Goal: Check status: Check status

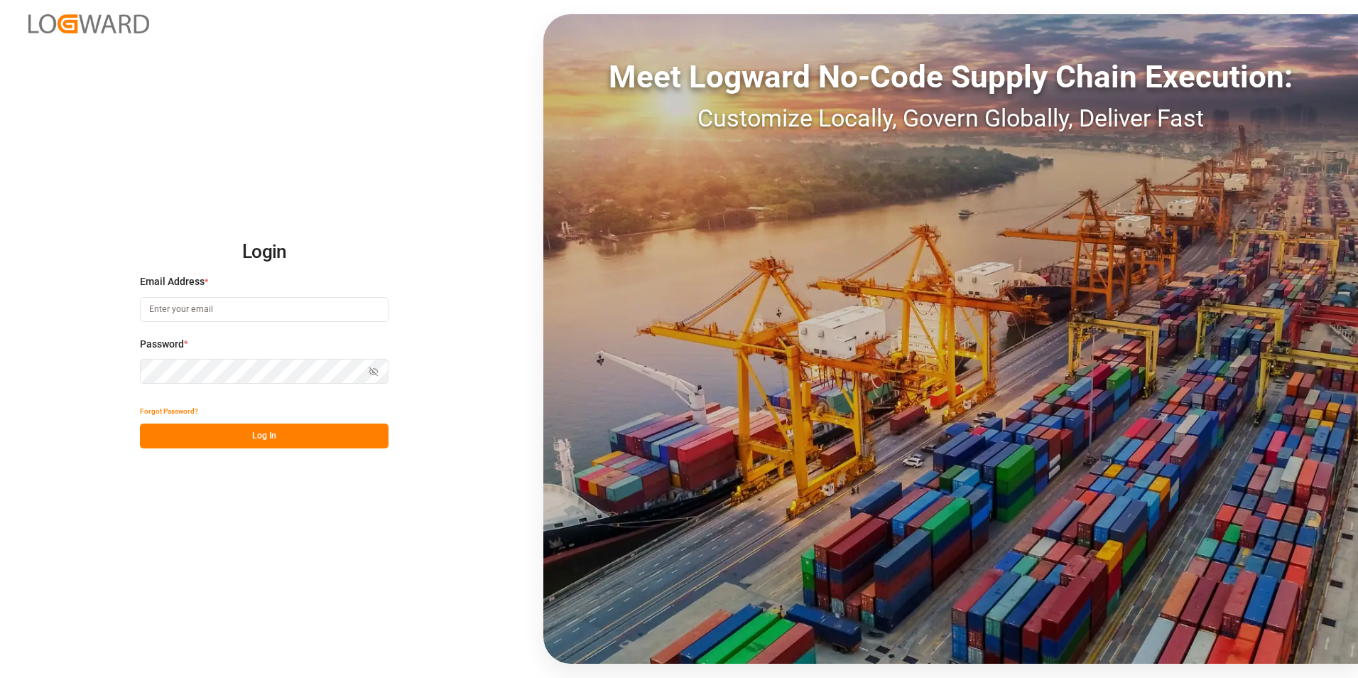
type input "[PERSON_NAME][EMAIL_ADDRESS][DOMAIN_NAME]"
click at [277, 435] on button "Log In" at bounding box center [264, 435] width 249 height 25
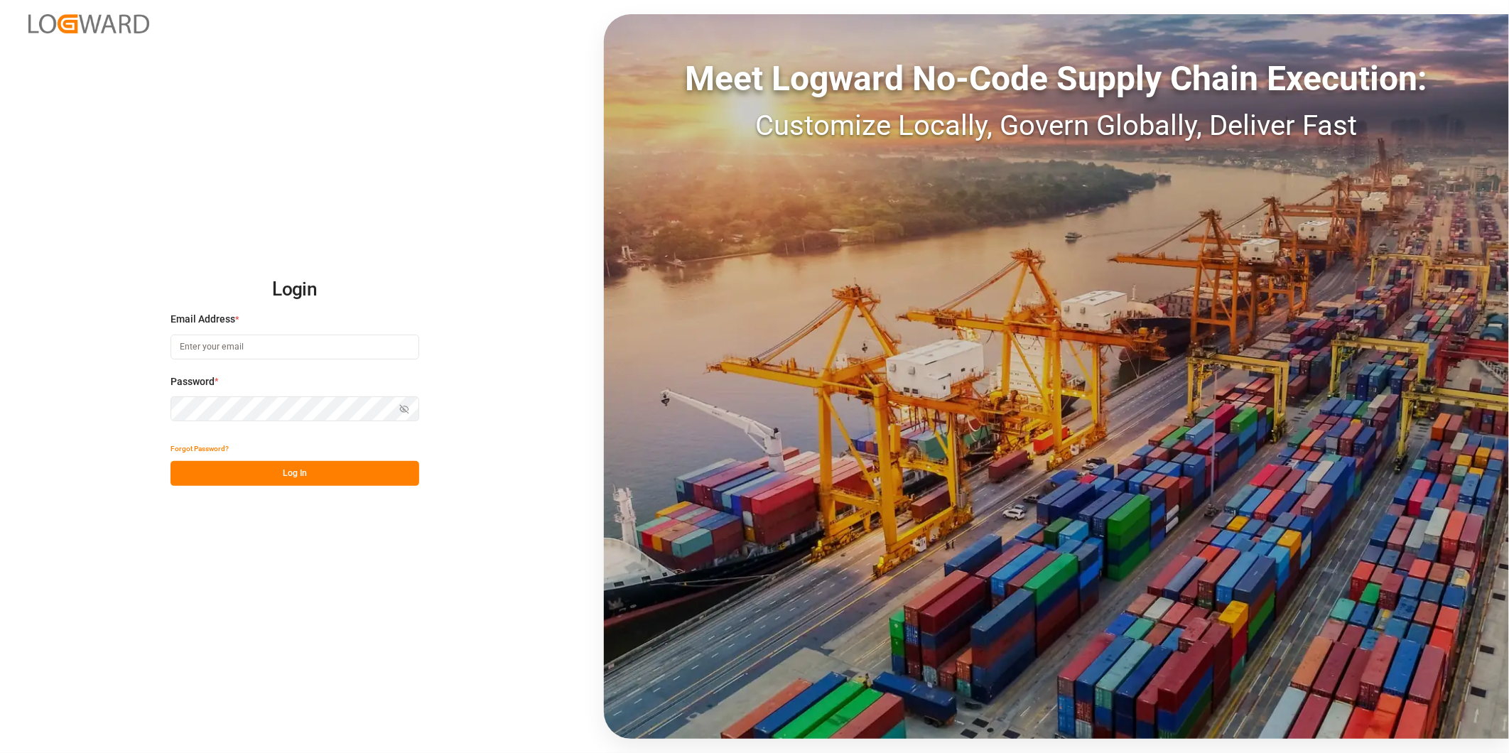
type input "[PERSON_NAME][EMAIL_ADDRESS][DOMAIN_NAME]"
click at [317, 484] on button "Log In" at bounding box center [294, 473] width 249 height 25
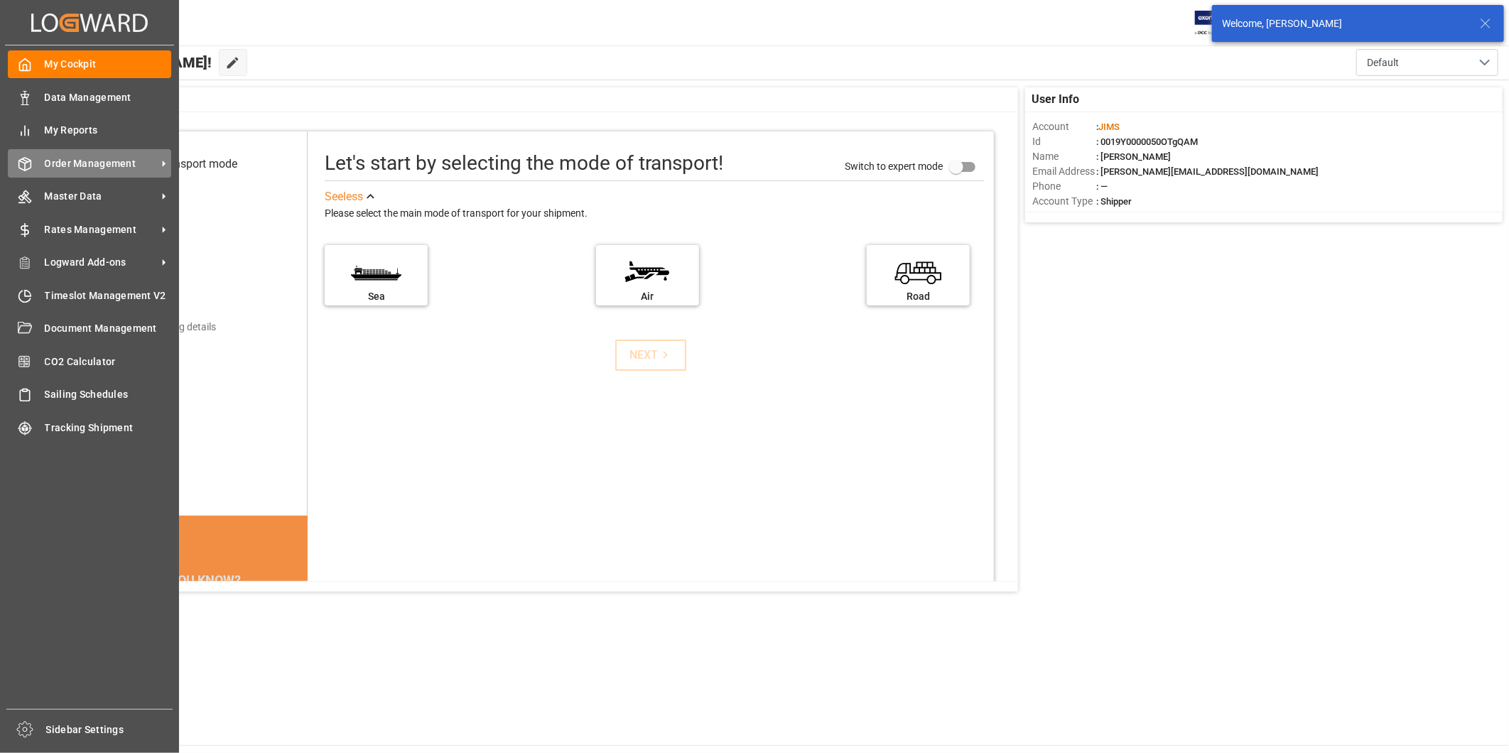
click at [67, 156] on span "Order Management" at bounding box center [101, 163] width 112 height 15
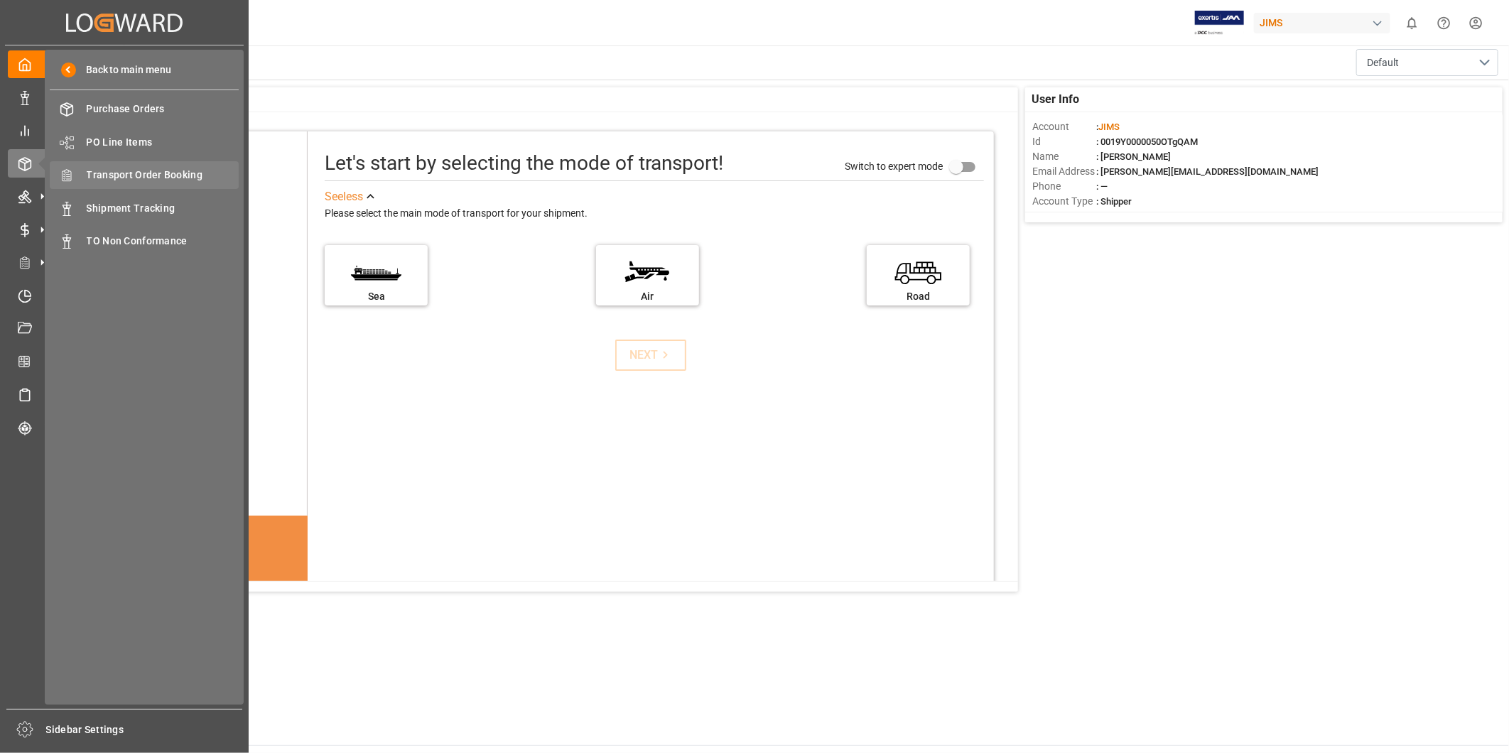
click at [188, 180] on span "Transport Order Booking" at bounding box center [163, 175] width 153 height 15
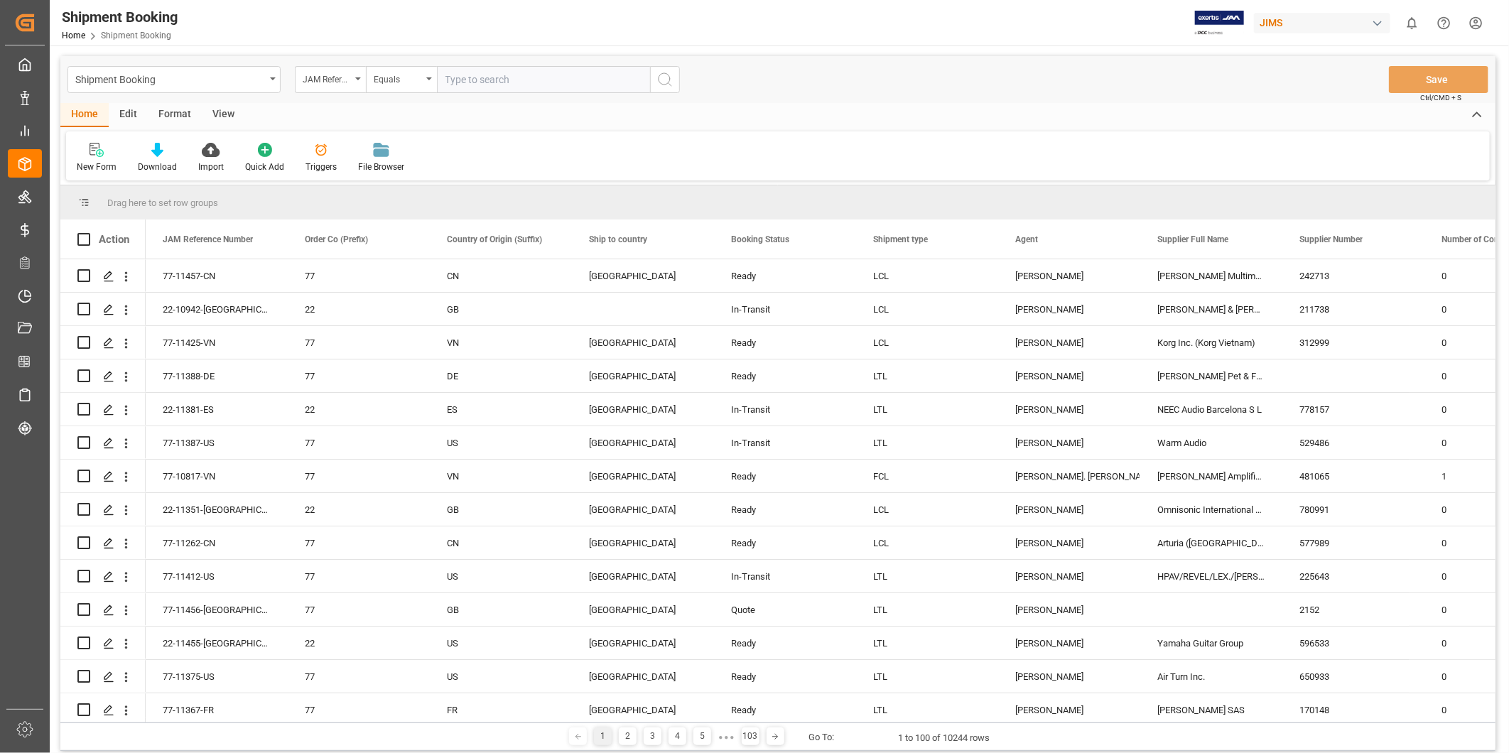
click at [611, 72] on input "text" at bounding box center [543, 79] width 213 height 27
paste input "22-9252-CN"
type input "22-9252-CN"
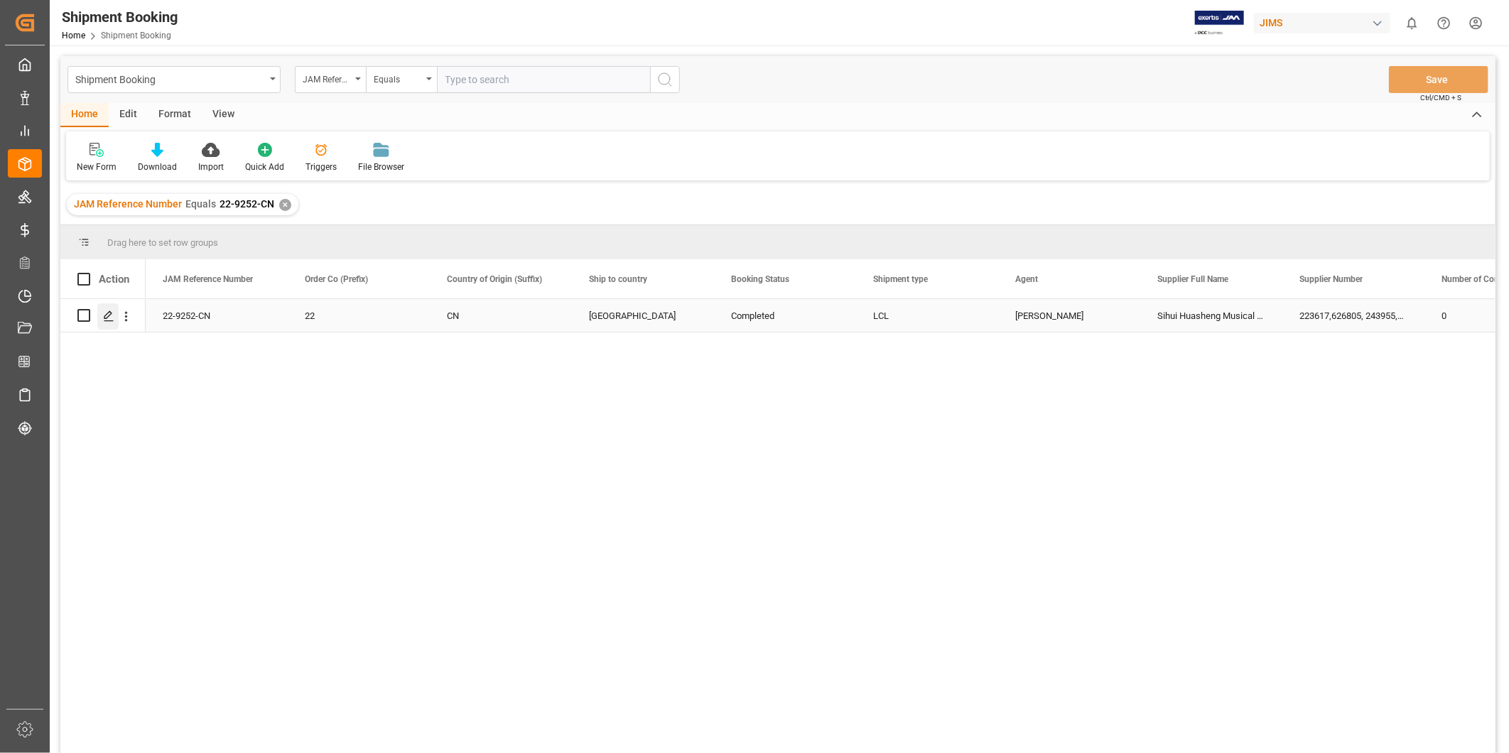
click at [110, 310] on icon "Press SPACE to select this row." at bounding box center [108, 315] width 11 height 11
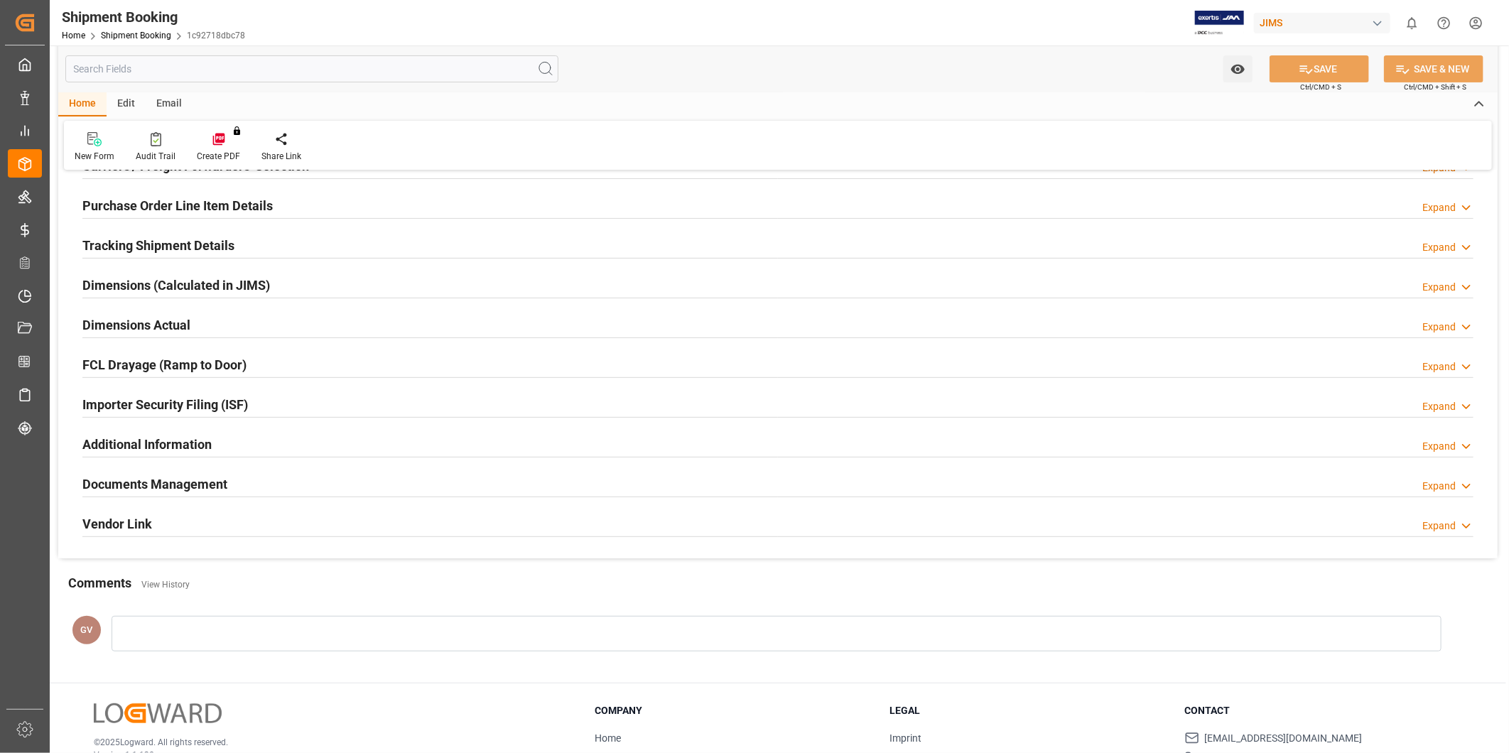
scroll to position [315, 0]
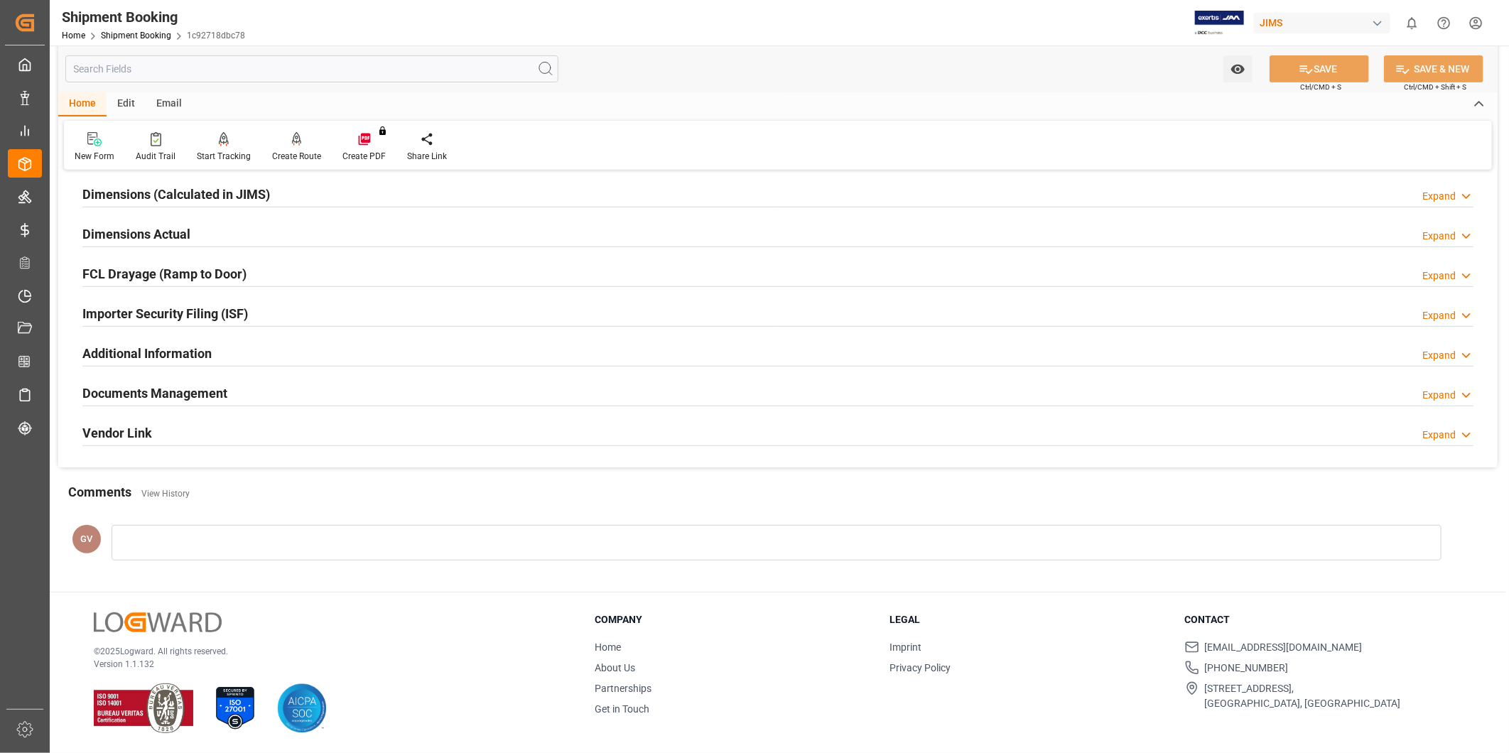
click at [186, 399] on h2 "Documents Management" at bounding box center [154, 393] width 145 height 19
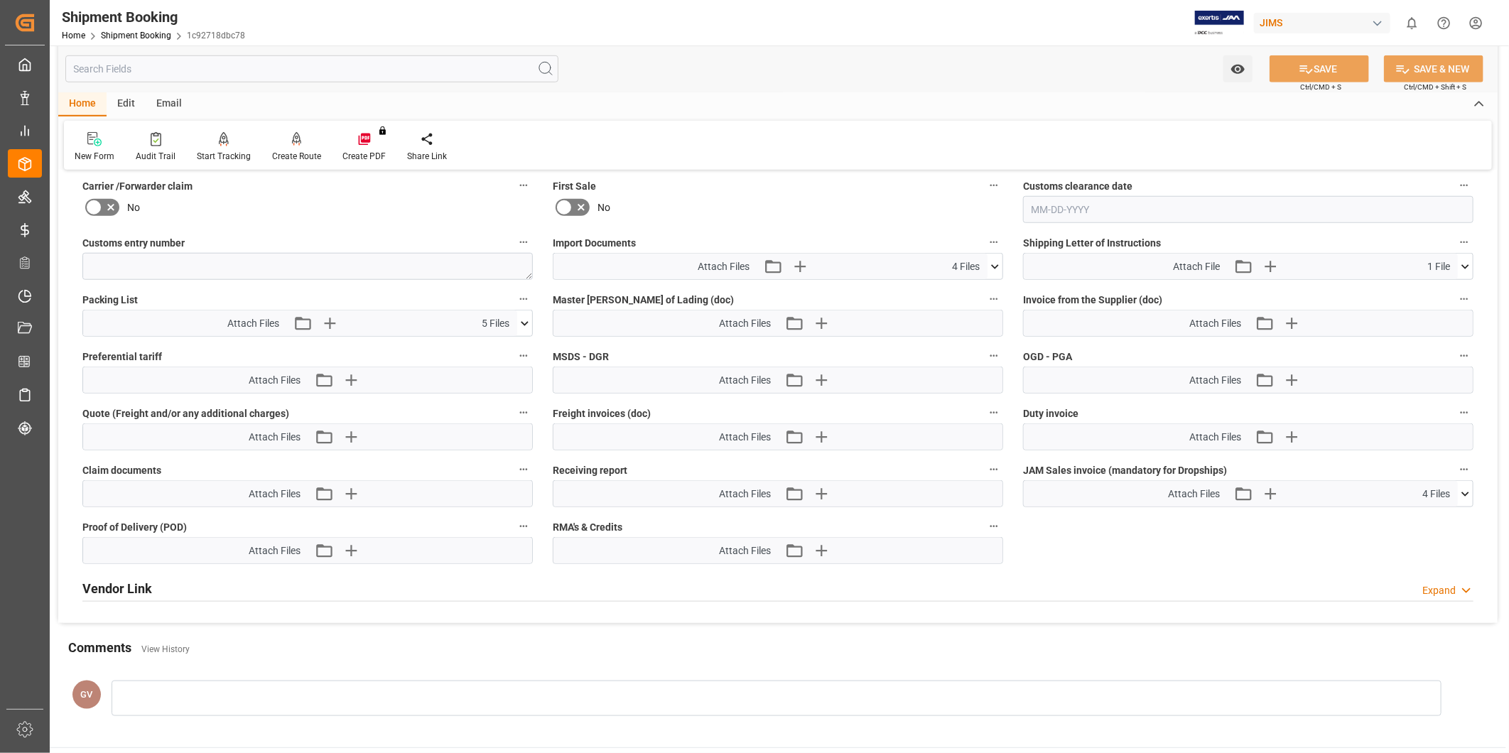
scroll to position [841, 0]
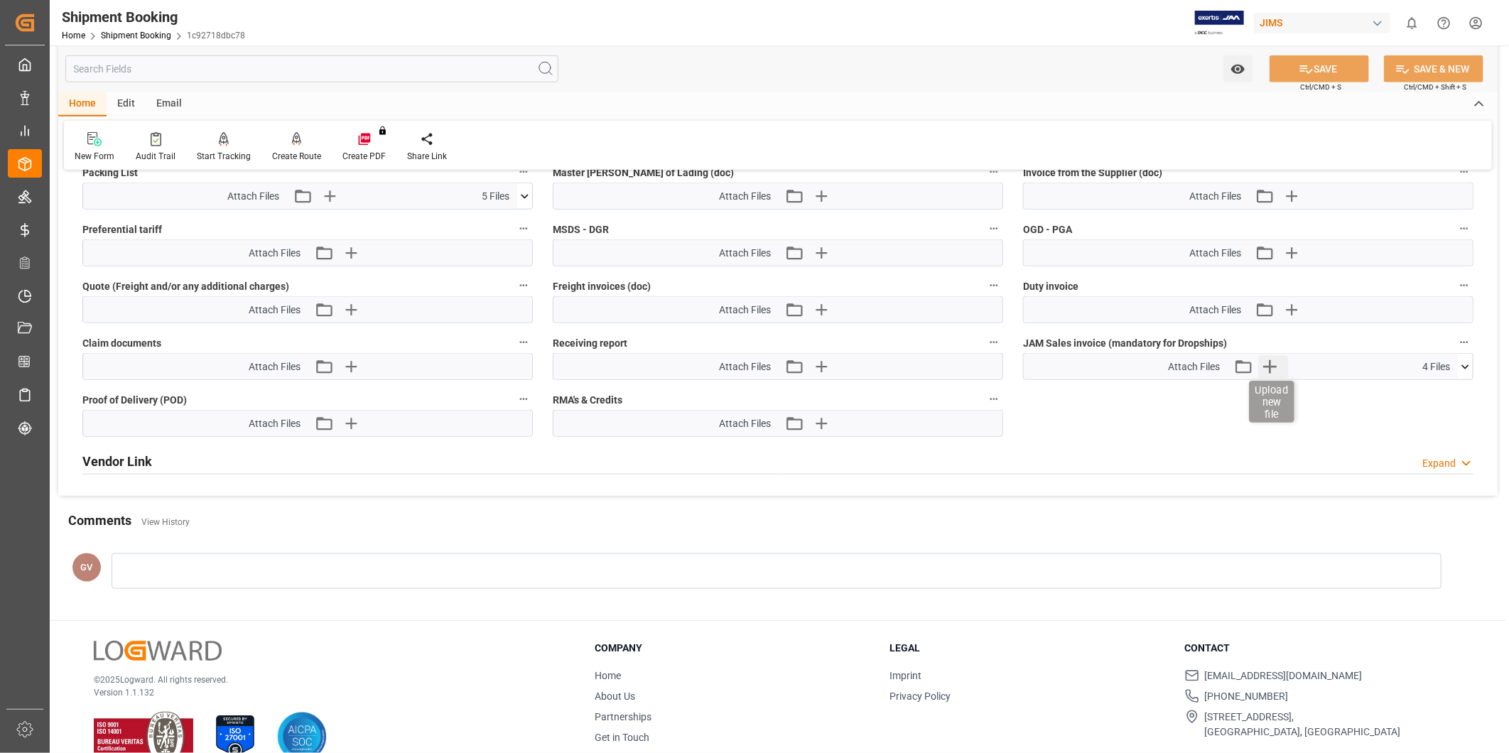
click at [1274, 372] on icon "button" at bounding box center [1270, 366] width 23 height 23
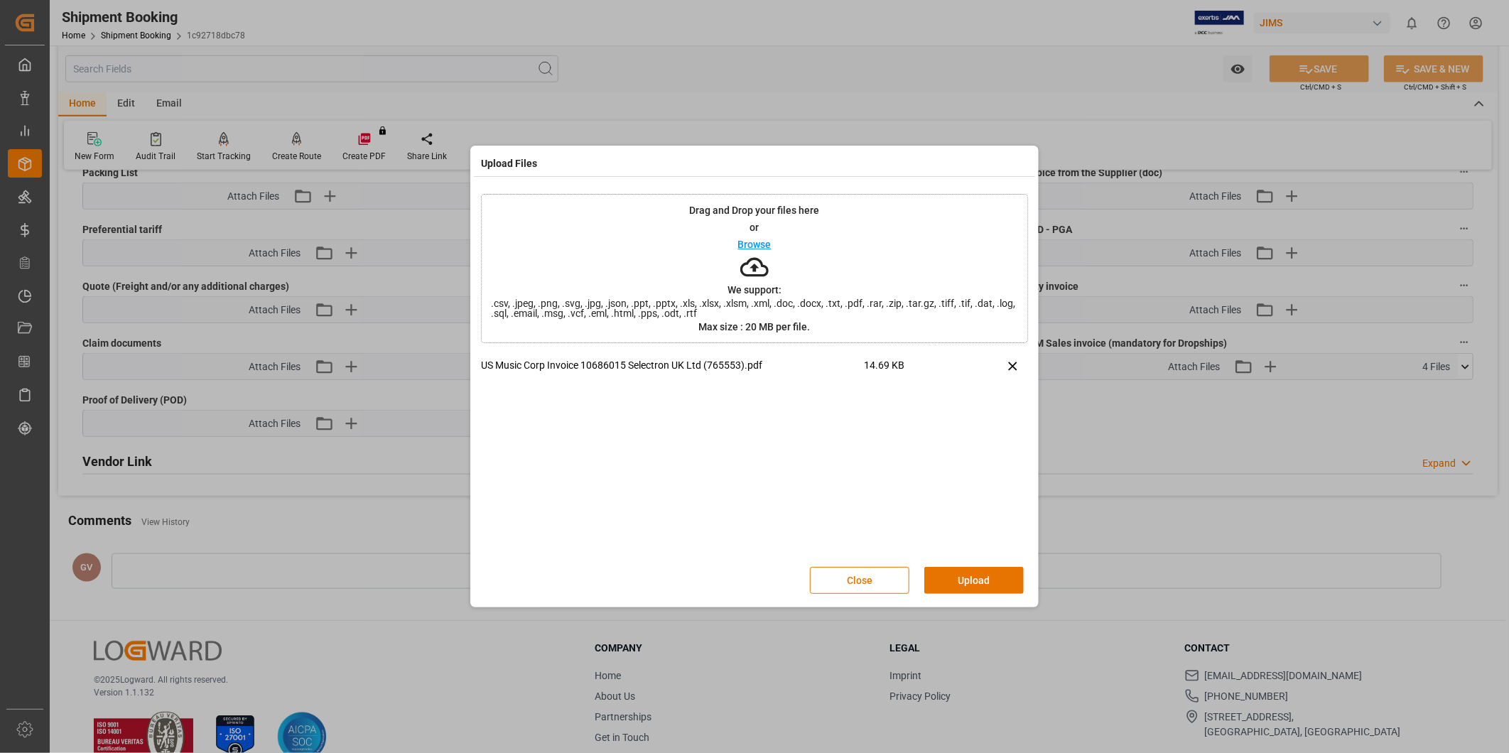
click at [979, 586] on button "Upload" at bounding box center [973, 580] width 99 height 27
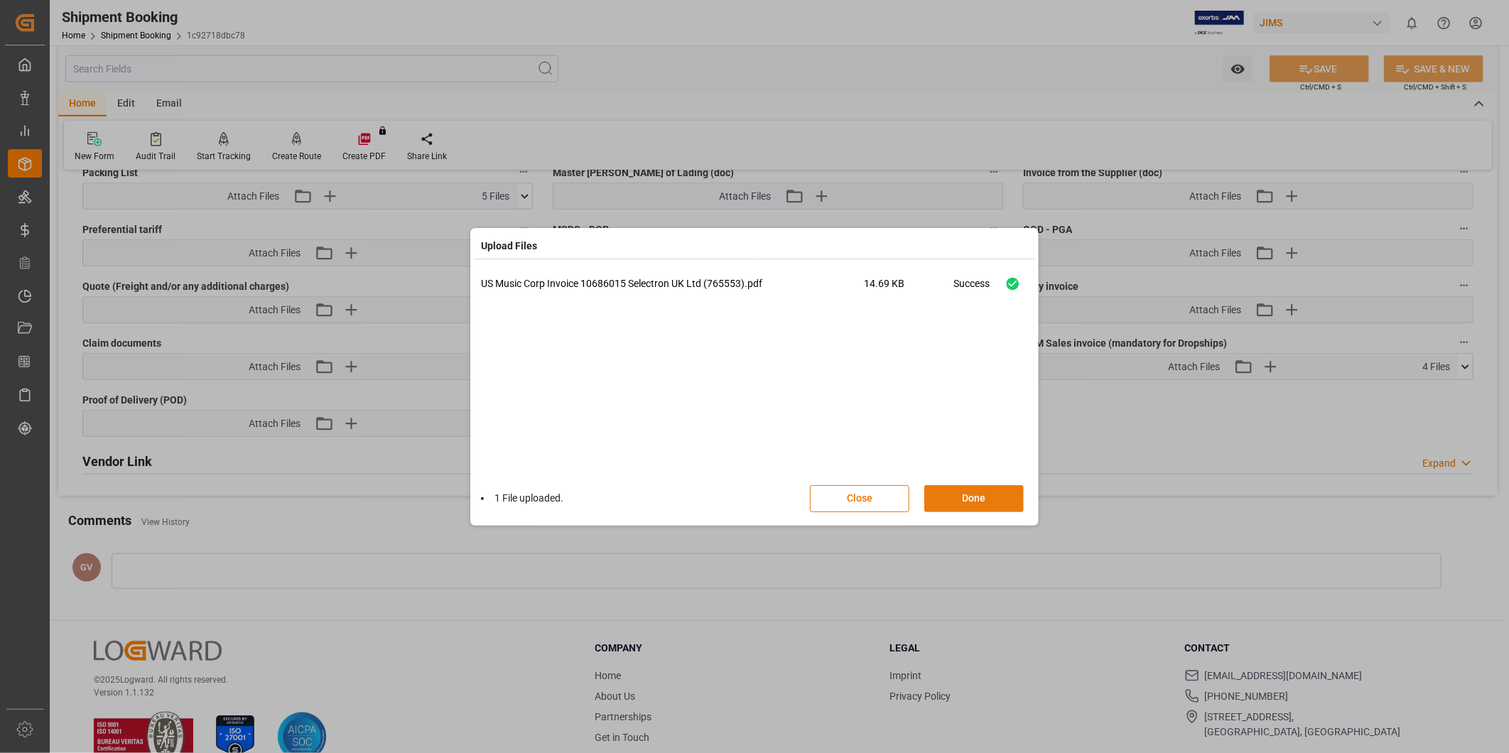
click at [1000, 499] on button "Done" at bounding box center [973, 498] width 99 height 27
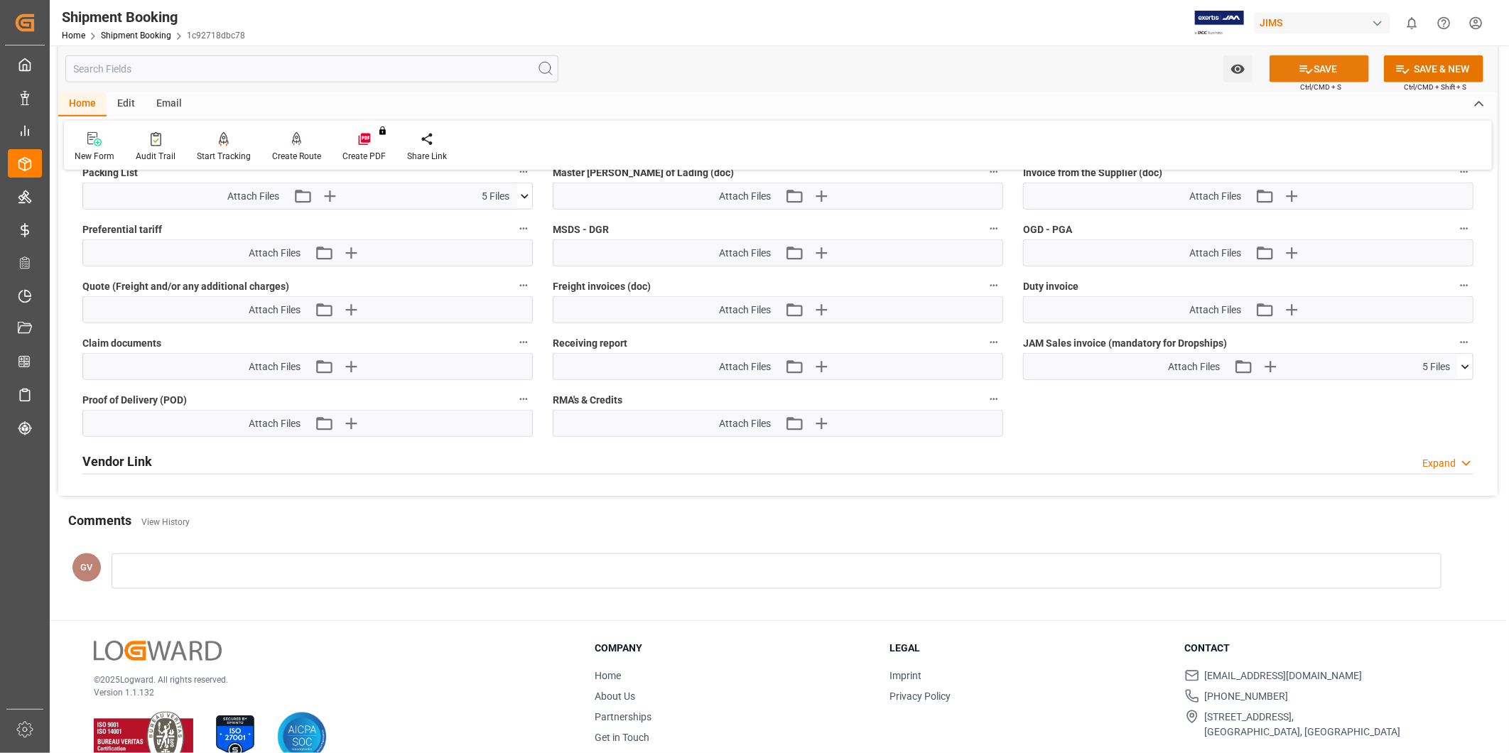
click at [1325, 70] on button "SAVE" at bounding box center [1318, 68] width 99 height 27
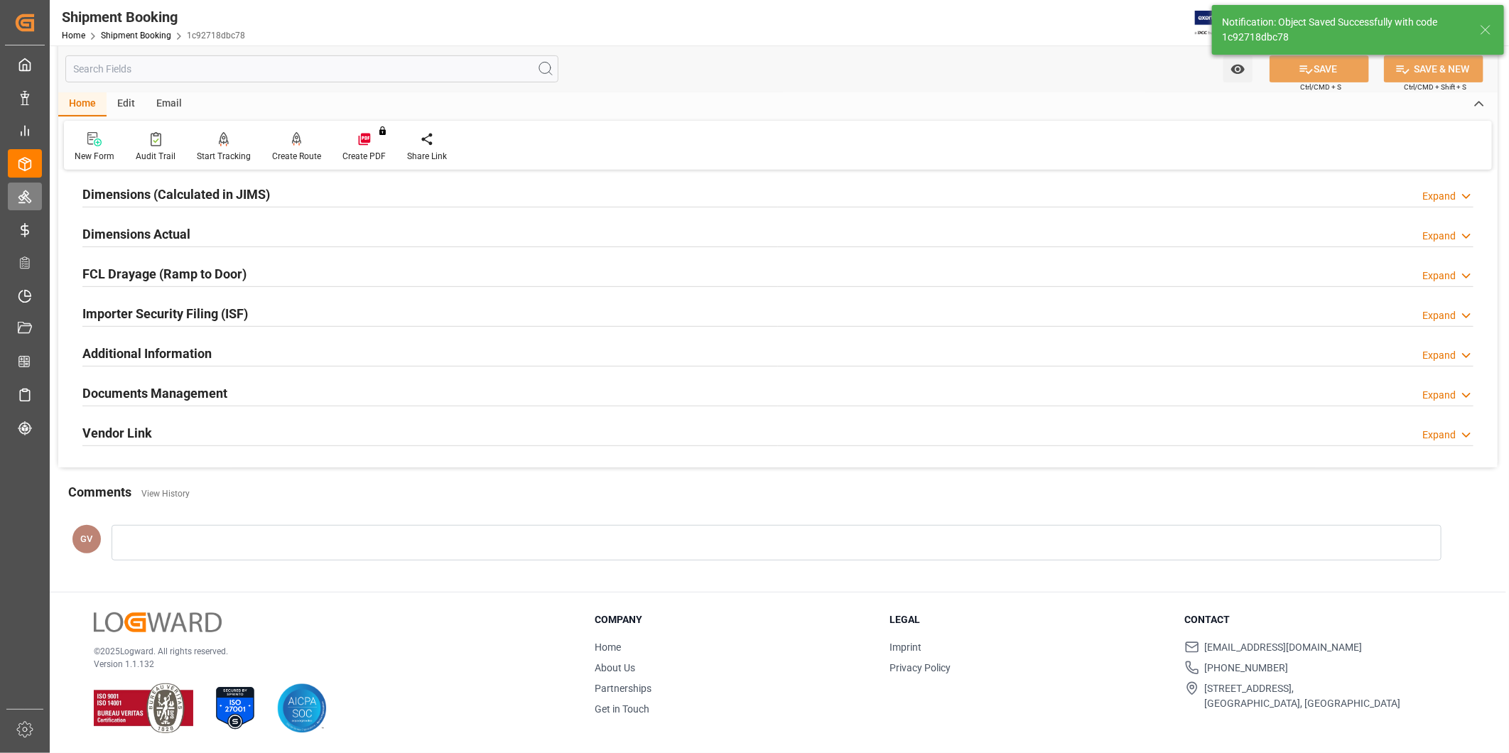
scroll to position [288, 0]
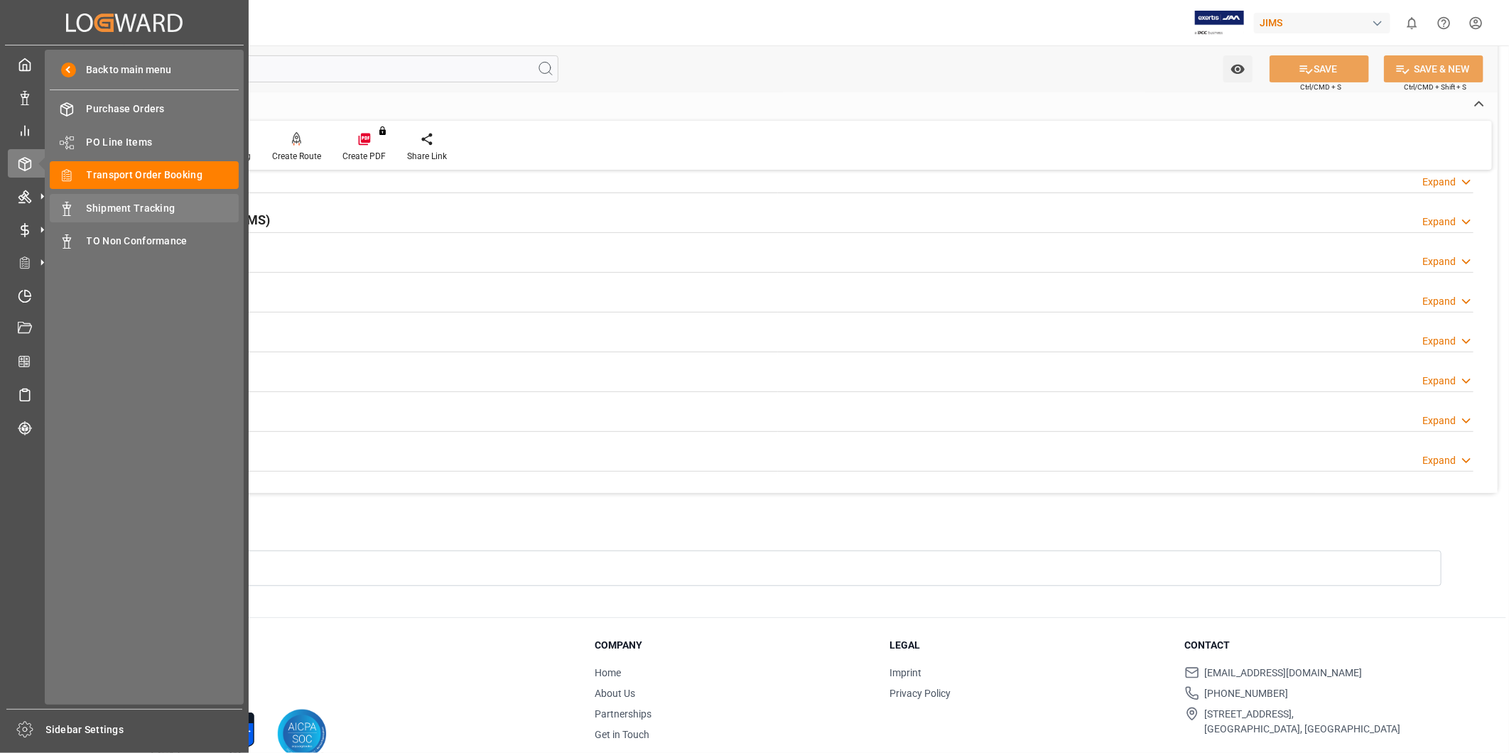
click at [121, 205] on span "Shipment Tracking" at bounding box center [163, 208] width 153 height 15
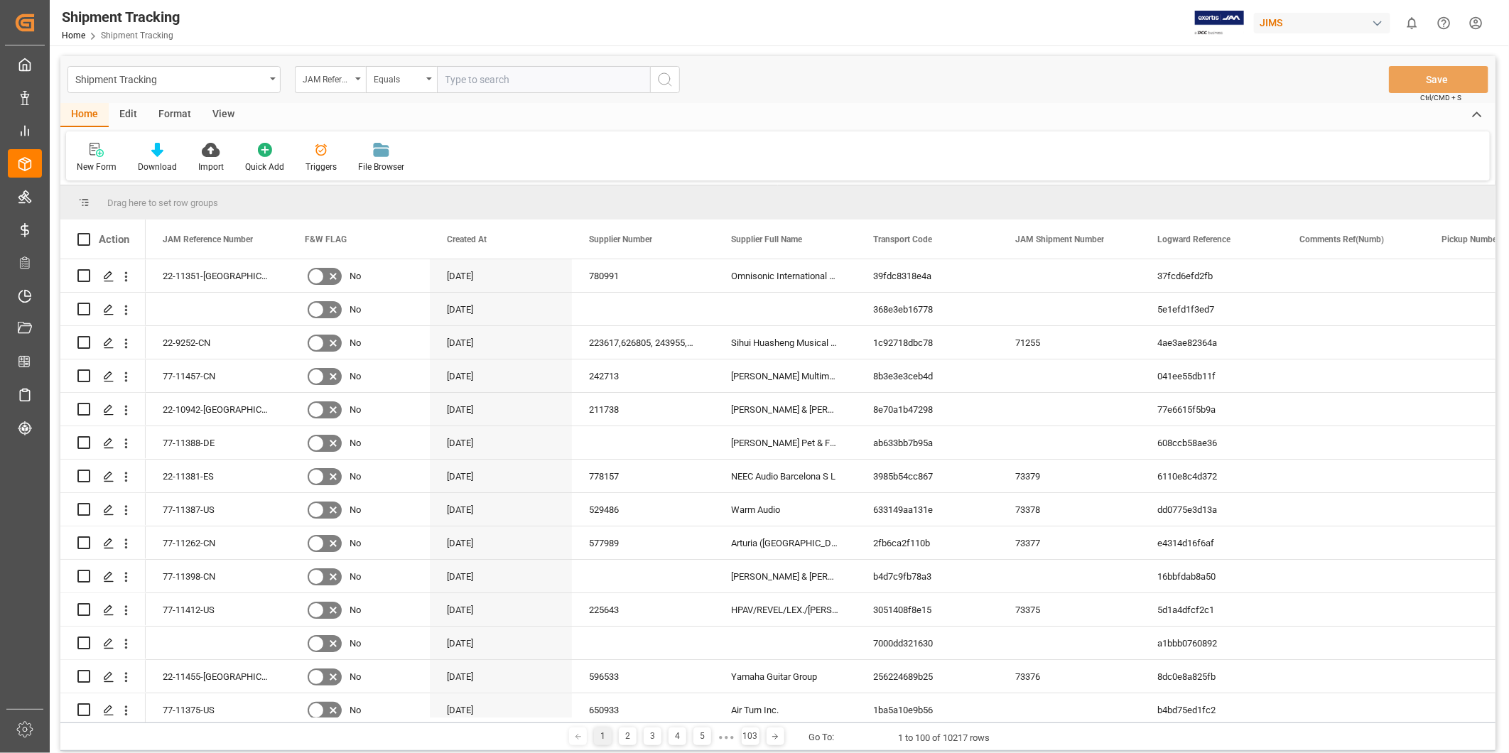
click at [513, 78] on input "text" at bounding box center [543, 79] width 213 height 27
type input "22-11364-[GEOGRAPHIC_DATA]"
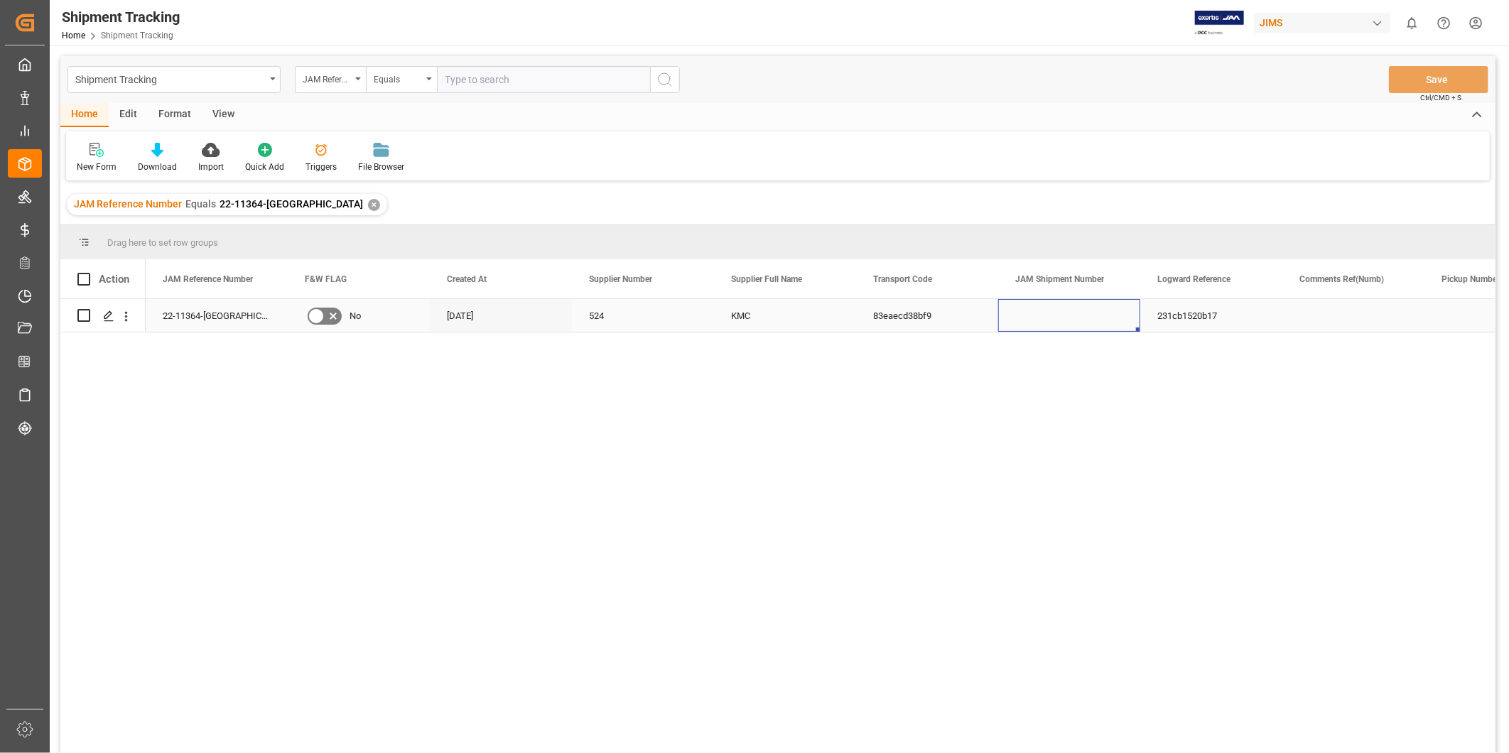
click at [1084, 317] on div "Press SPACE to select this row." at bounding box center [1069, 315] width 142 height 33
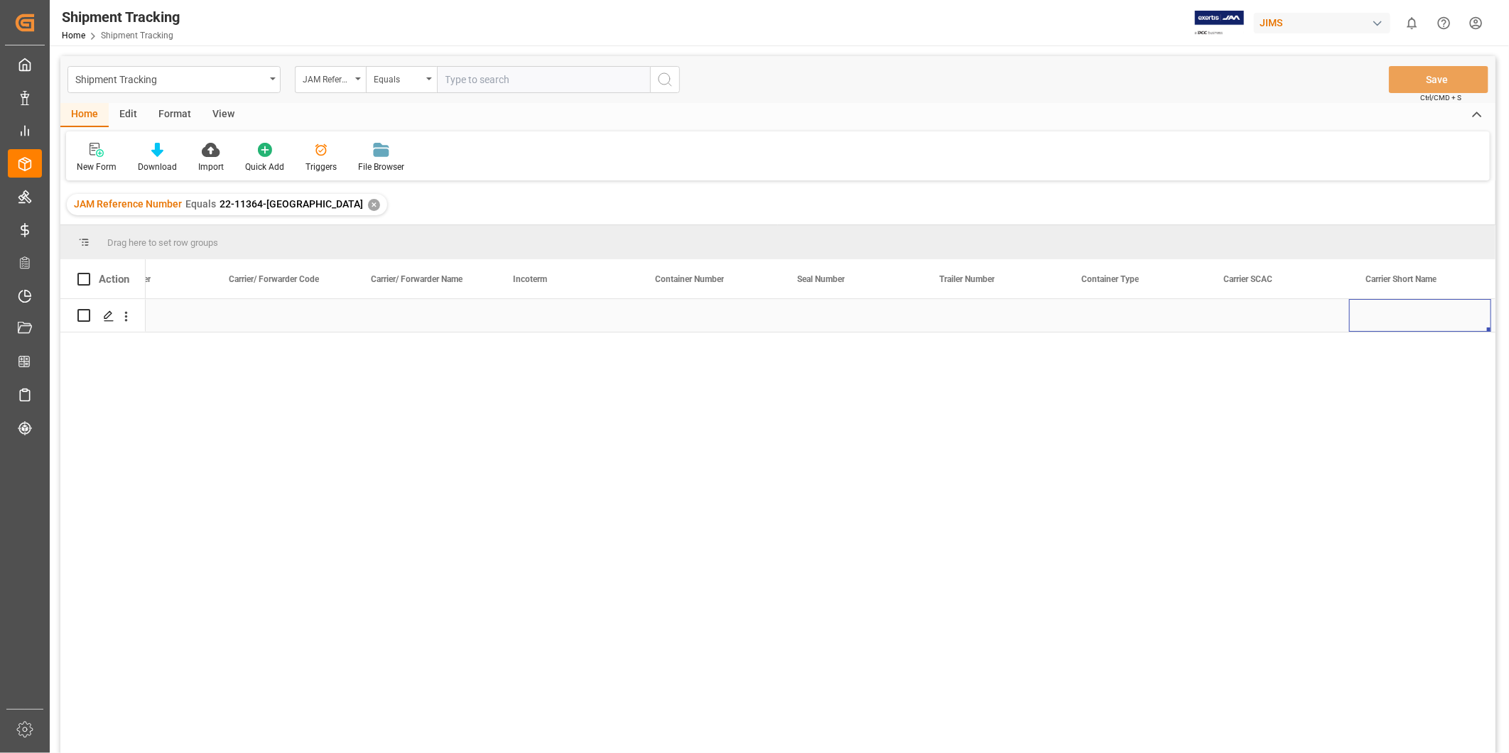
scroll to position [0, 2775]
click at [211, 117] on div "View" at bounding box center [223, 115] width 43 height 24
click at [95, 156] on icon at bounding box center [91, 150] width 14 height 14
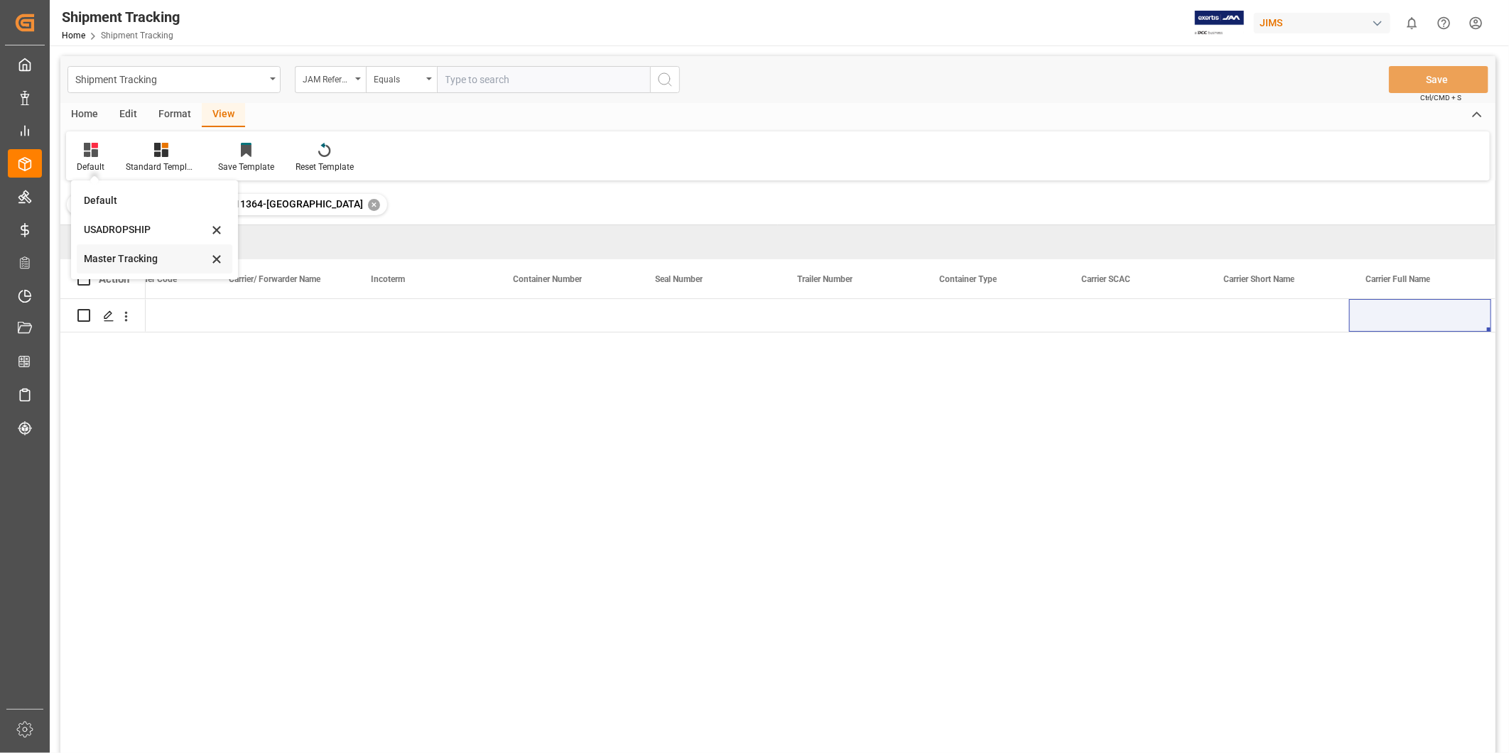
click at [128, 256] on div "Master Tracking" at bounding box center [146, 258] width 124 height 15
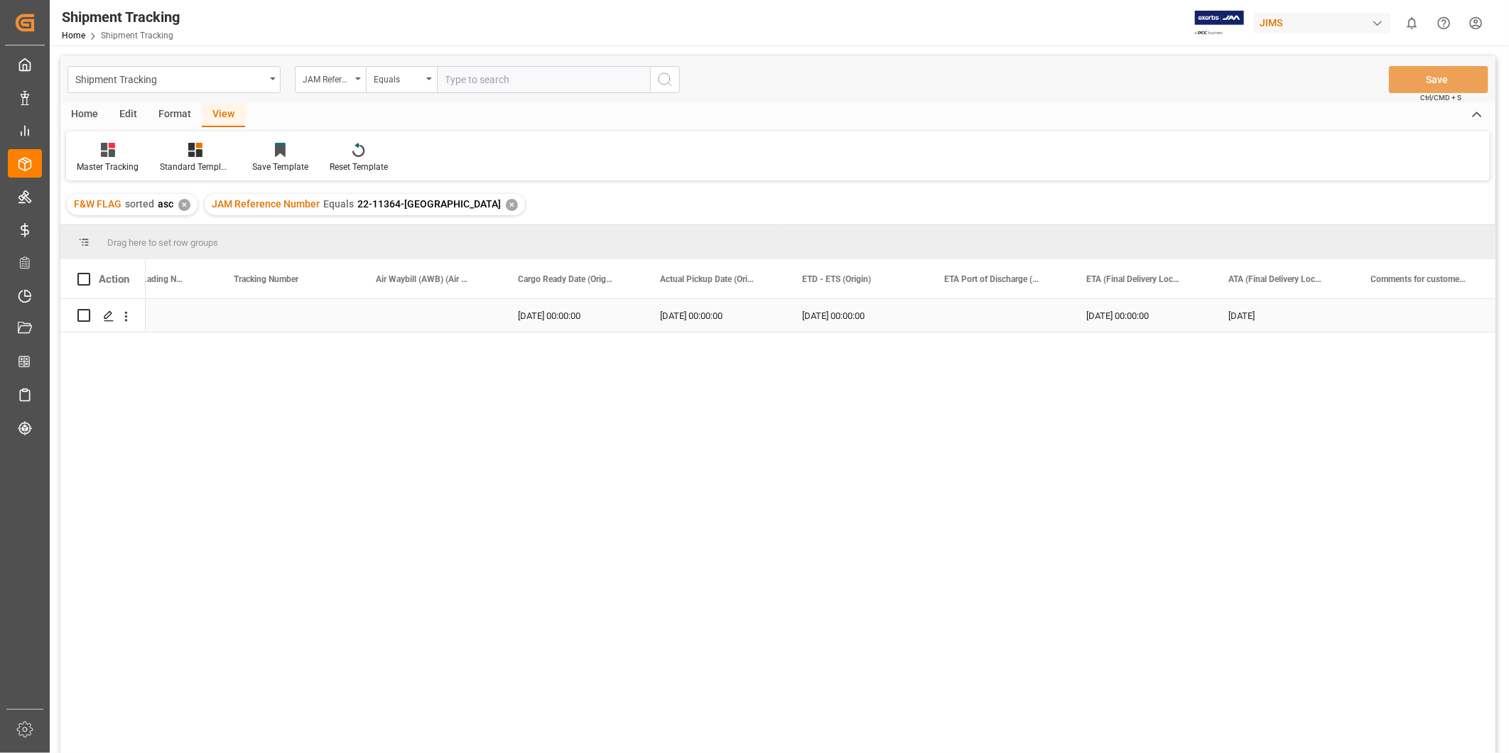
click at [432, 309] on div "Press SPACE to select this row." at bounding box center [430, 315] width 142 height 33
click at [291, 309] on div "Press SPACE to select this row." at bounding box center [288, 315] width 142 height 33
click at [291, 309] on div "Press SPACE to select this row." at bounding box center [288, 324] width 142 height 50
click at [291, 321] on input "Press SPACE to select this row." at bounding box center [287, 323] width 119 height 27
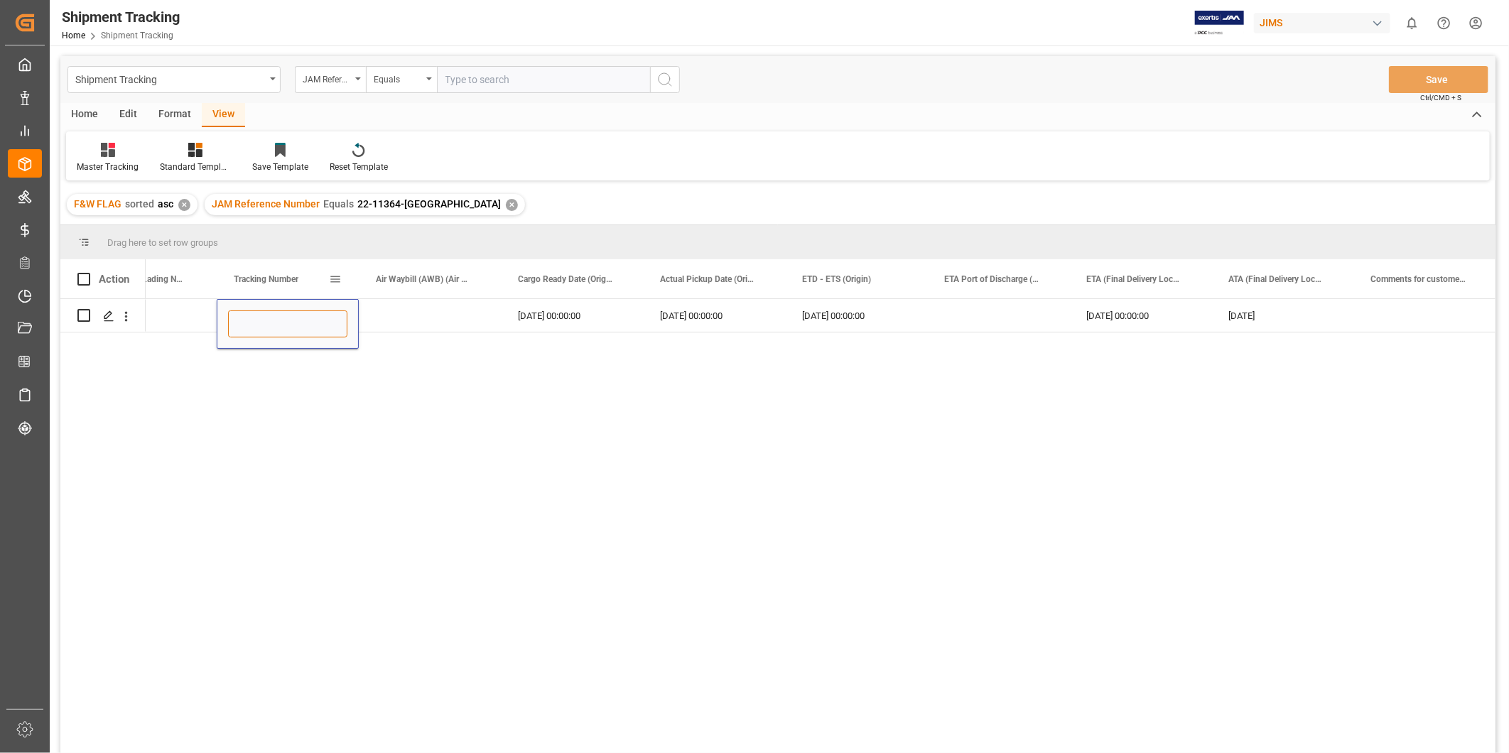
paste input "22-11364-[GEOGRAPHIC_DATA]"
type input "2"
click at [474, 314] on div "Press SPACE to select this row." at bounding box center [430, 315] width 142 height 33
click at [294, 314] on div "Press SPACE to select this row." at bounding box center [288, 315] width 142 height 33
click at [294, 313] on div "Press SPACE to select this row." at bounding box center [288, 315] width 142 height 33
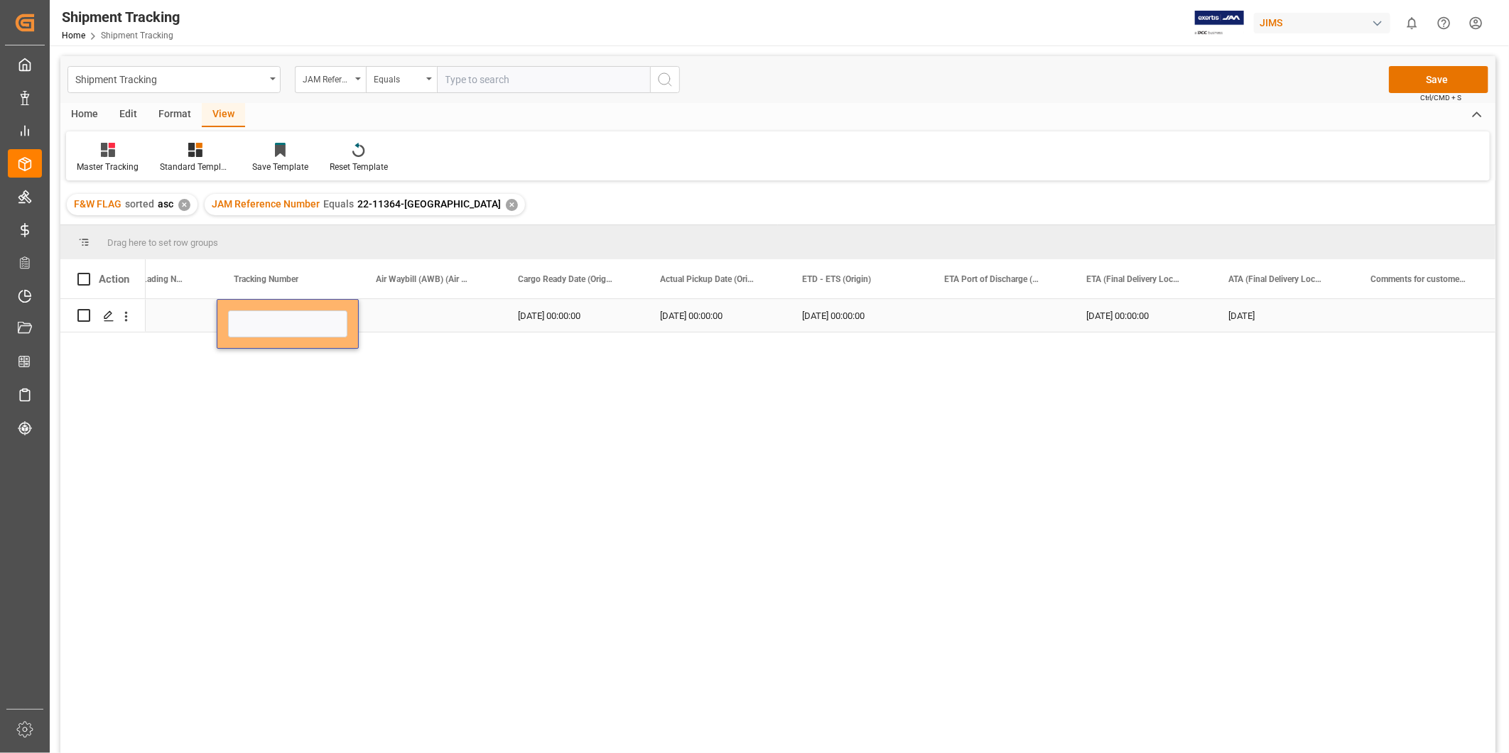
type input "818119734940"
click at [1315, 327] on div "[DATE]" at bounding box center [1282, 315] width 142 height 33
click at [1303, 316] on div "[DATE]" at bounding box center [1282, 315] width 142 height 33
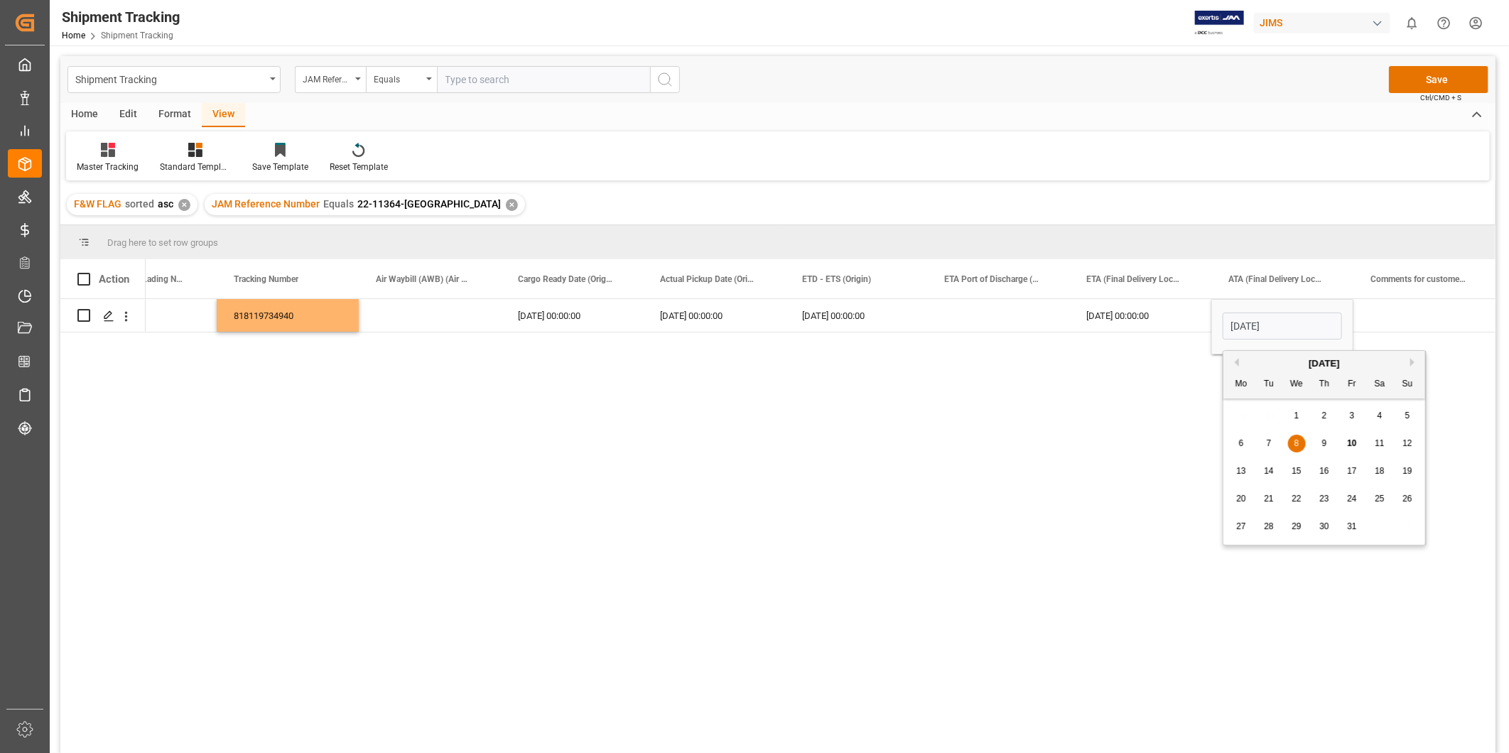
click at [1357, 443] on div "10" at bounding box center [1352, 443] width 18 height 17
type input "[DATE]"
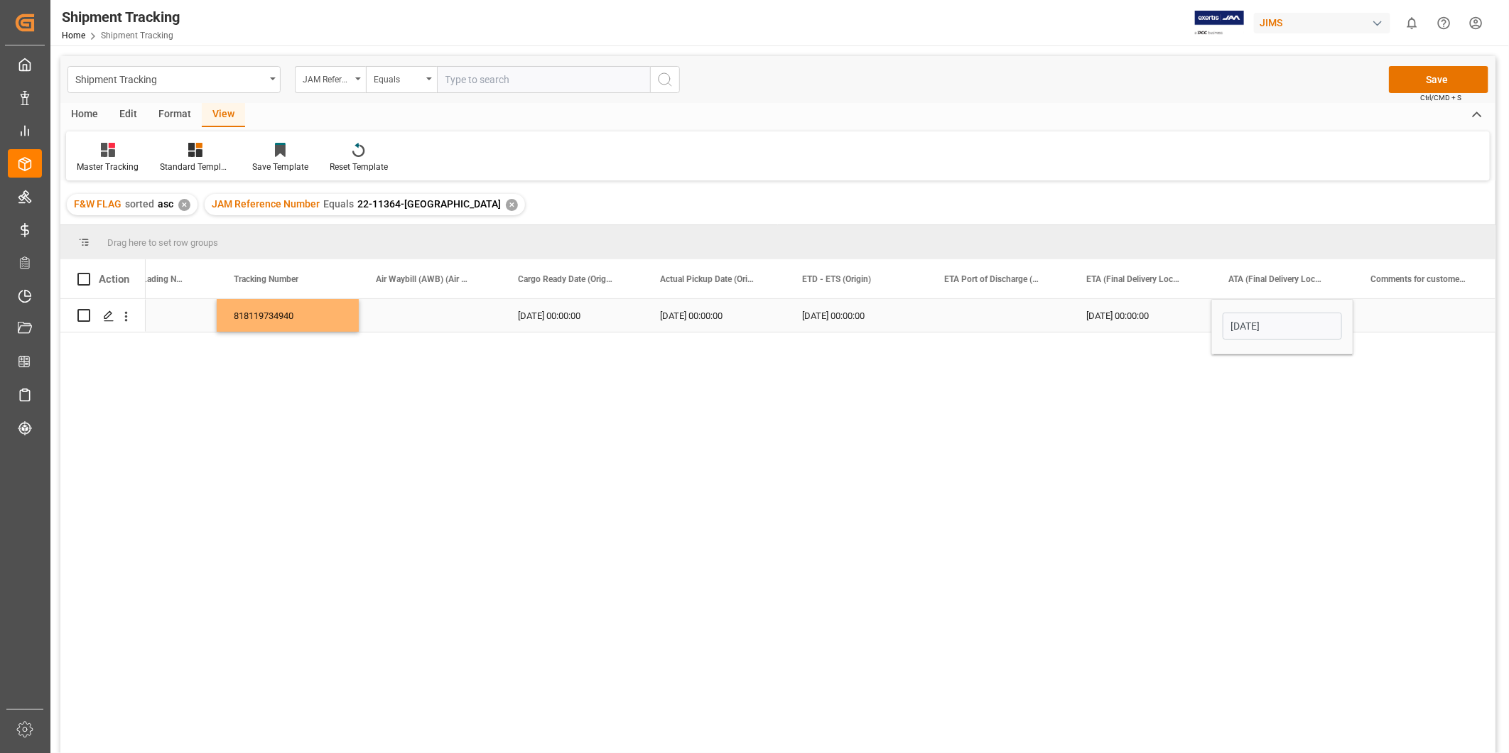
click at [1384, 313] on div "Press SPACE to select this row." at bounding box center [1424, 315] width 142 height 33
click at [1303, 332] on div "818119734940 [DATE] 00:00:00 [DATE] 00:00:00 [DATE] 00:00:00 [DATE] 00:00:00 10…" at bounding box center [821, 530] width 1350 height 463
click at [1289, 323] on div "[DATE]" at bounding box center [1282, 315] width 142 height 33
click at [1375, 323] on div "Press SPACE to select this row." at bounding box center [1424, 315] width 142 height 33
click at [1162, 316] on div "[DATE] 00:00:00" at bounding box center [1140, 315] width 142 height 33
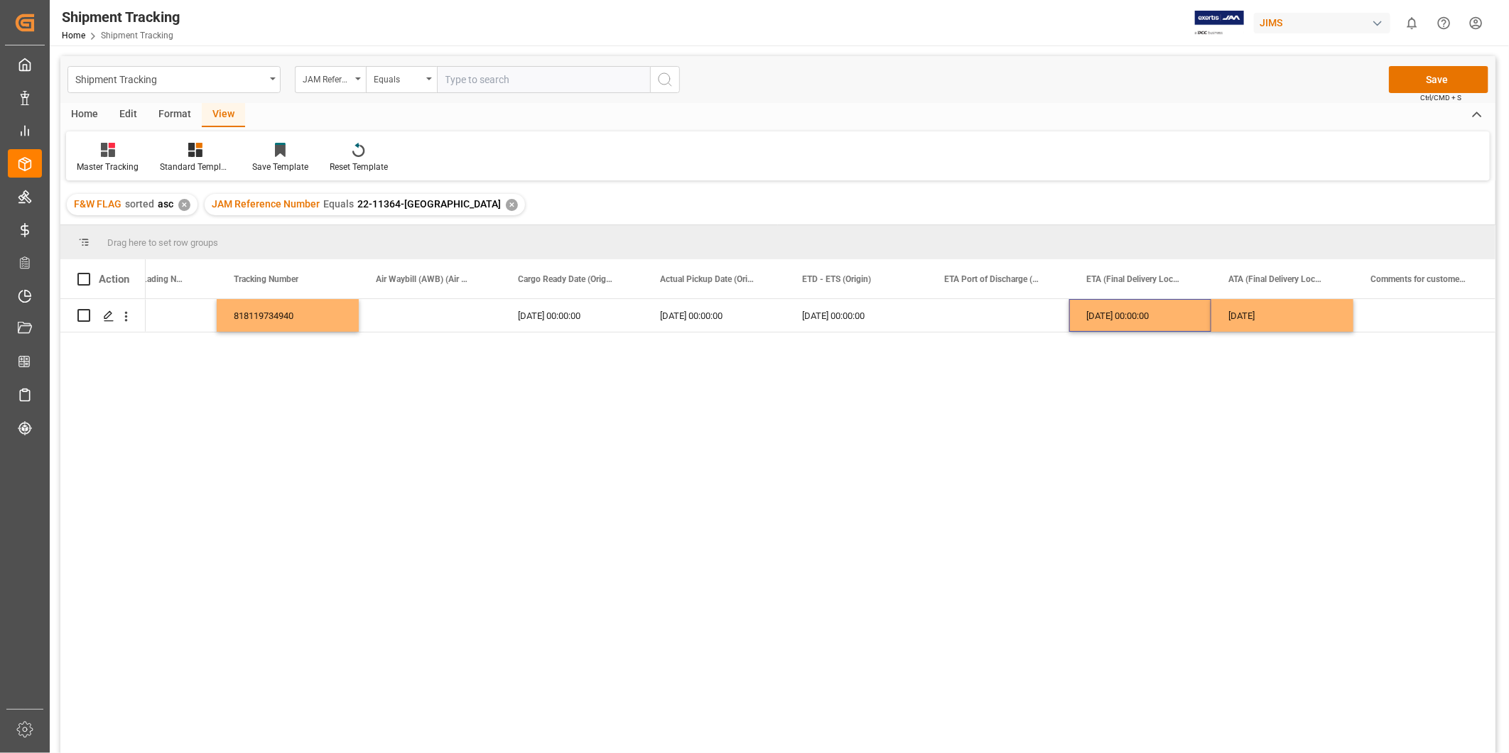
click at [1380, 438] on div "818119734940 [DATE] 00:00:00 [DATE] 00:00:00 [DATE] 00:00:00 [DATE] 00:00:00 10…" at bounding box center [821, 530] width 1350 height 463
click at [1443, 75] on button "Save" at bounding box center [1438, 79] width 99 height 27
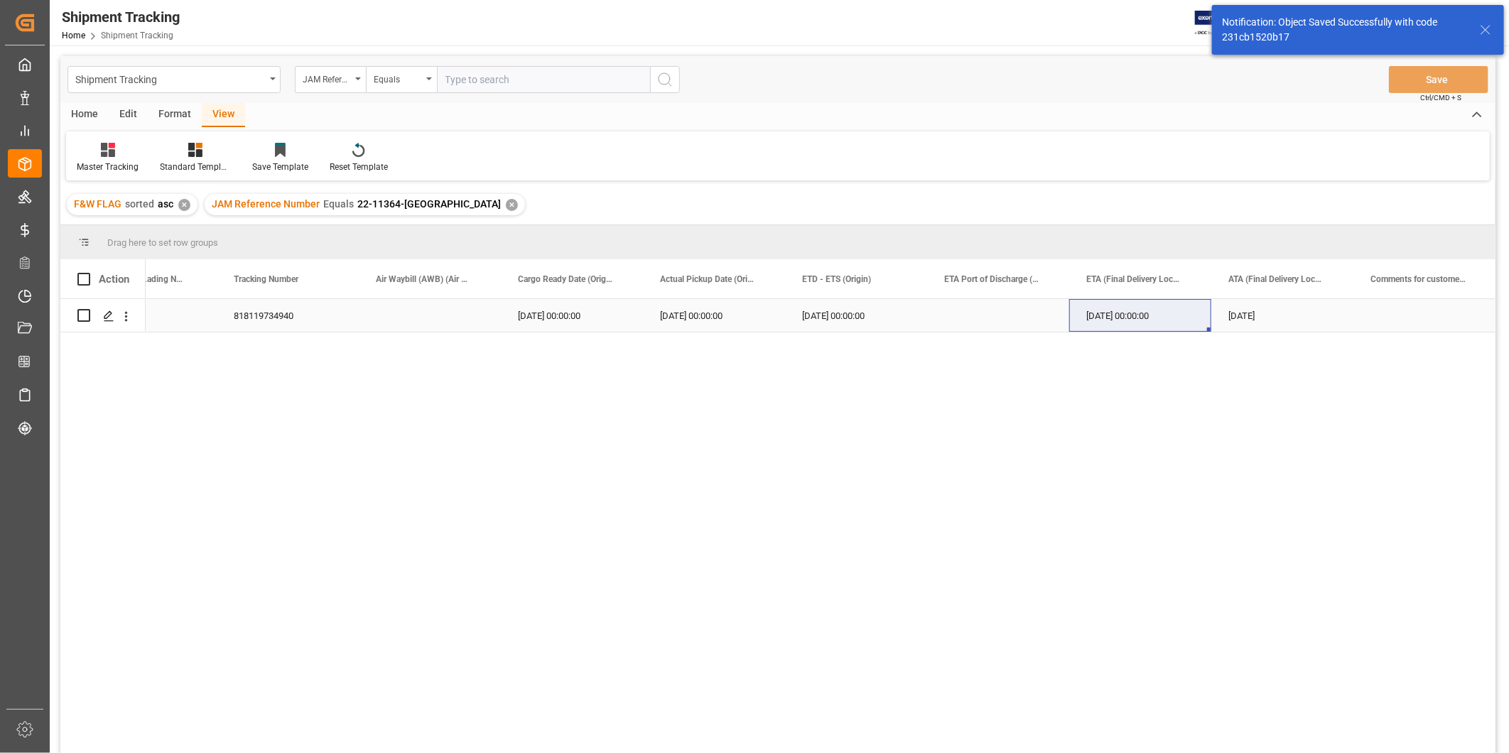
click at [584, 315] on div "[DATE] 00:00:00" at bounding box center [572, 315] width 142 height 33
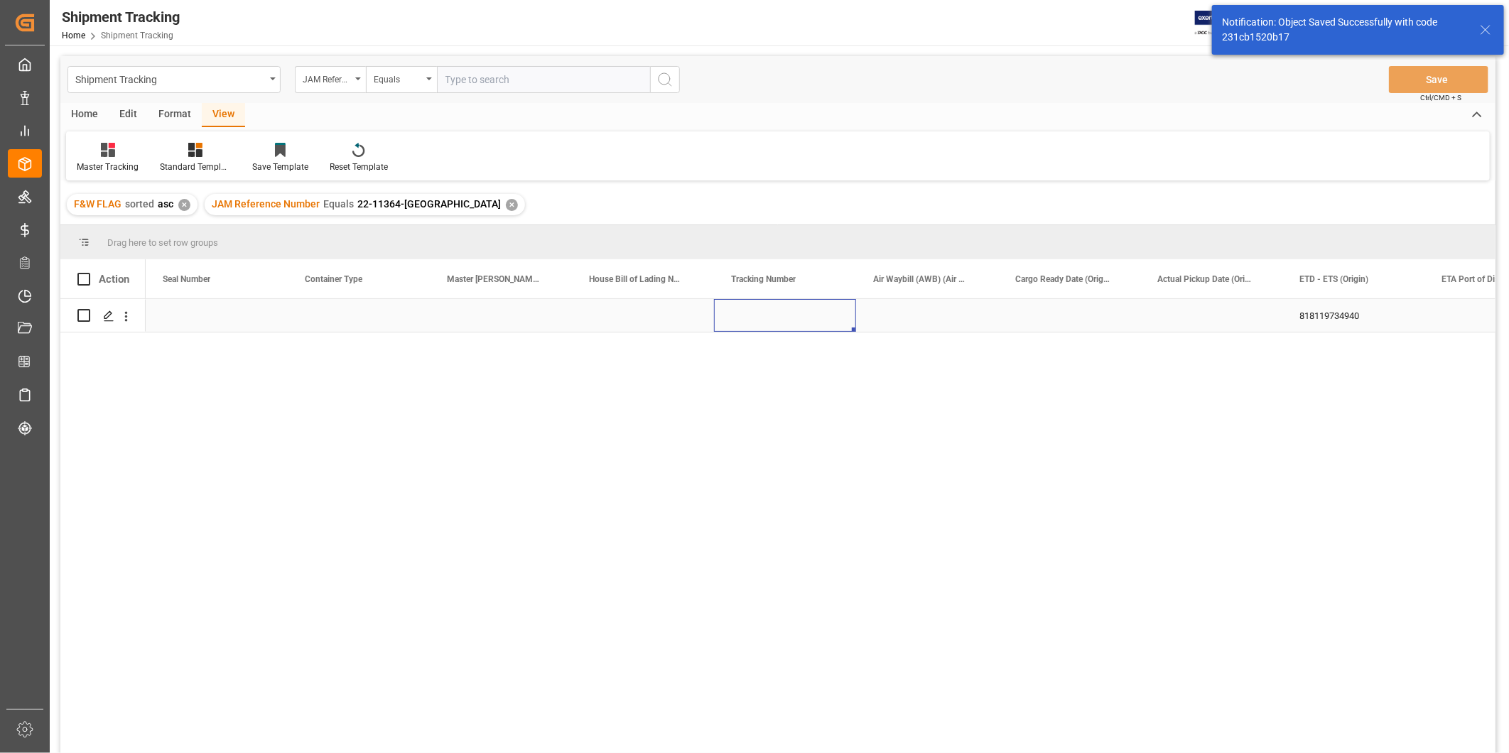
scroll to position [0, 0]
